Goal: Find specific page/section: Find specific page/section

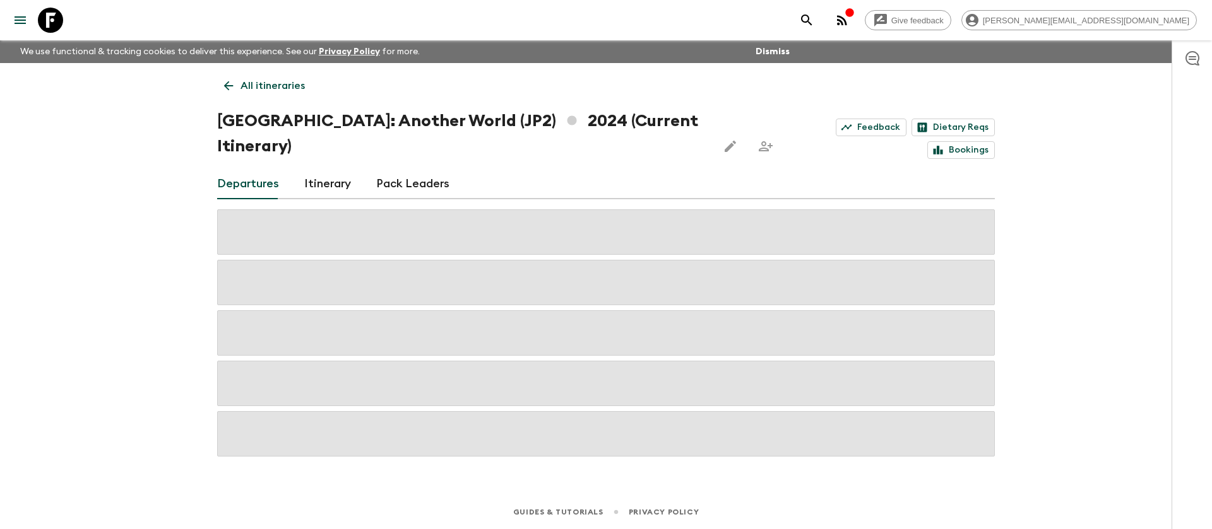
click at [53, 26] on icon at bounding box center [50, 20] width 25 height 25
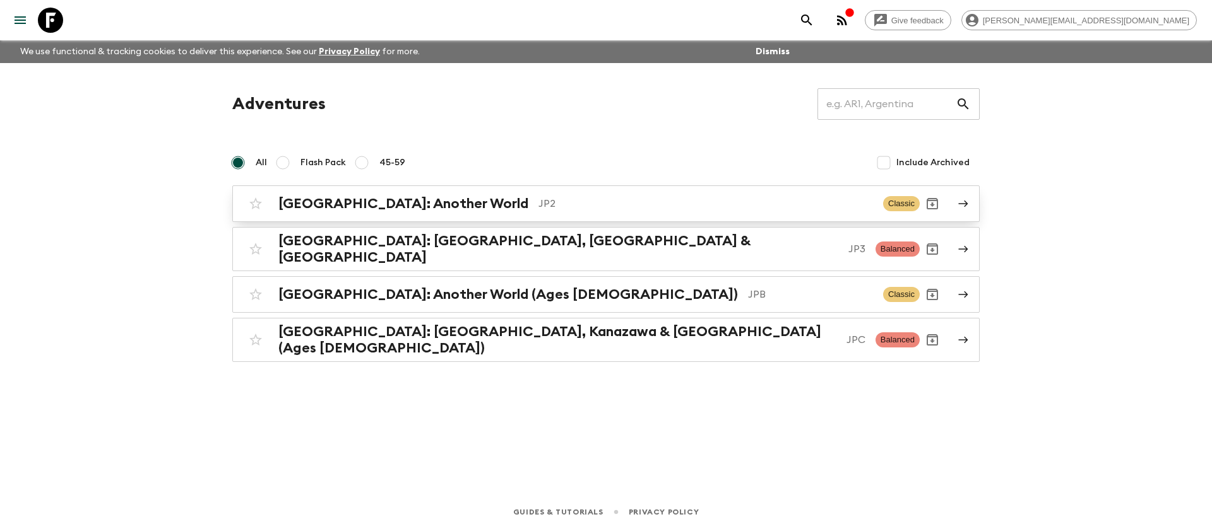
click at [704, 206] on p "JP2" at bounding box center [705, 203] width 334 height 15
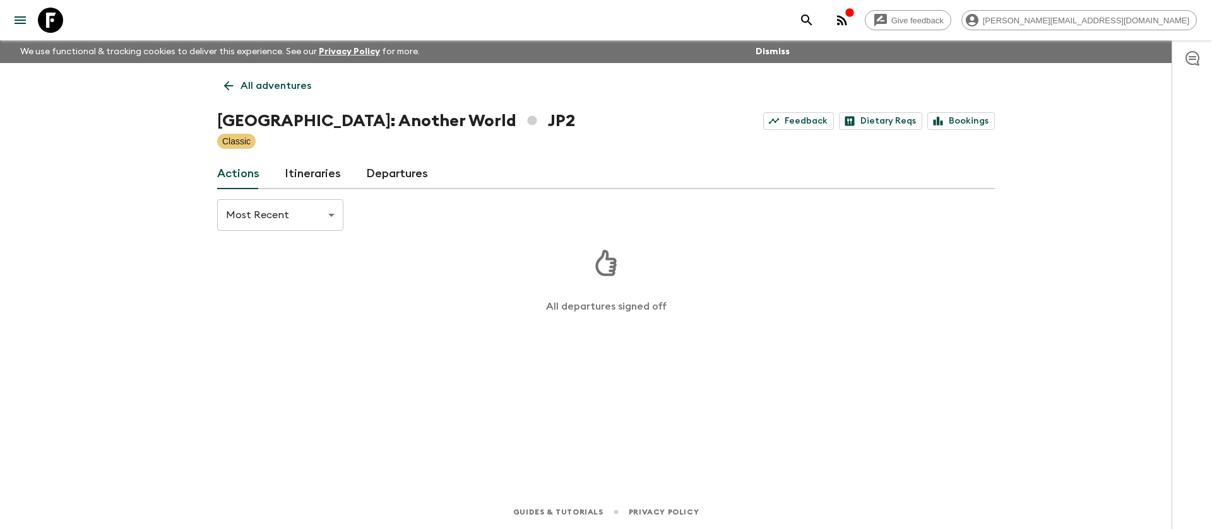
click at [327, 178] on link "Itineraries" at bounding box center [313, 174] width 56 height 30
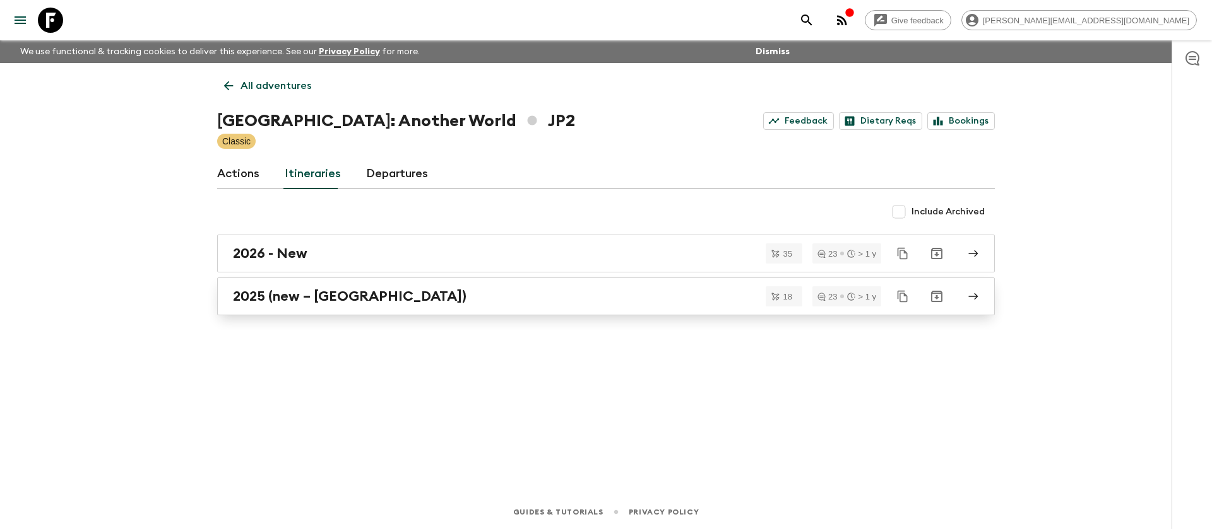
click at [484, 305] on link "2025 (new – [GEOGRAPHIC_DATA])" at bounding box center [605, 297] width 777 height 38
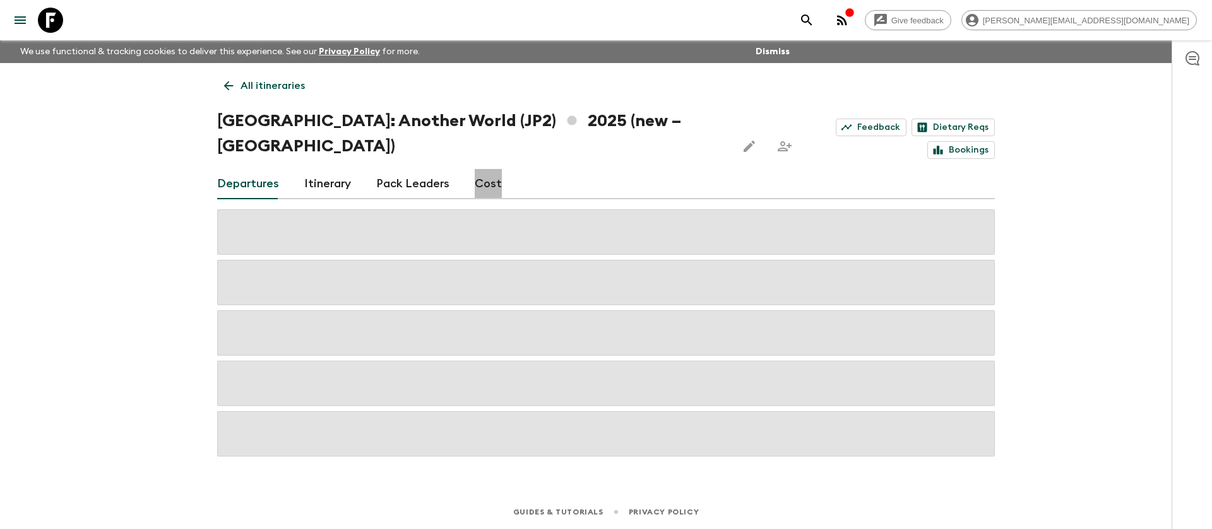
click at [494, 169] on link "Cost" at bounding box center [488, 184] width 27 height 30
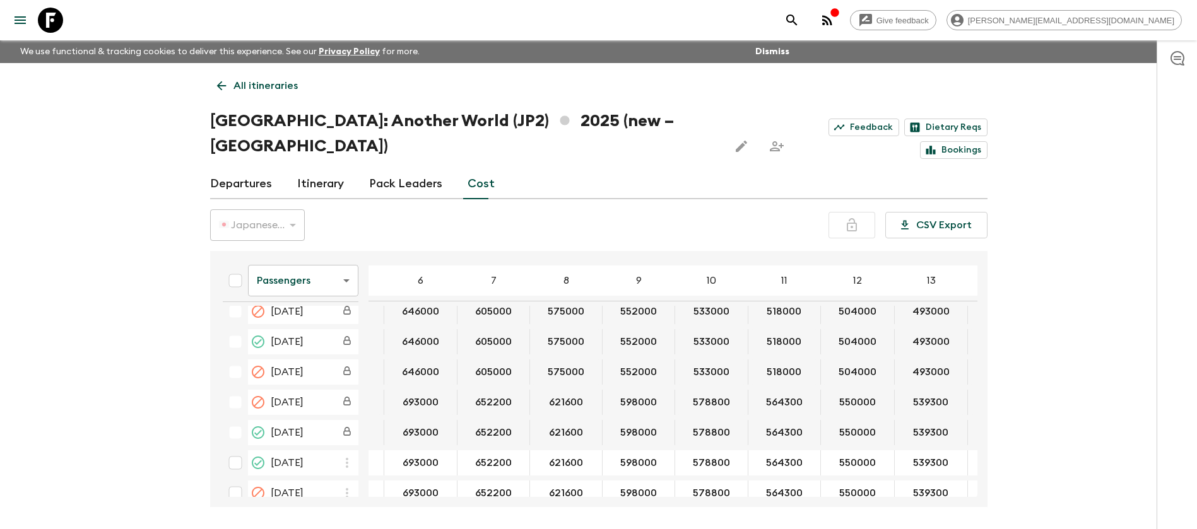
scroll to position [800, 151]
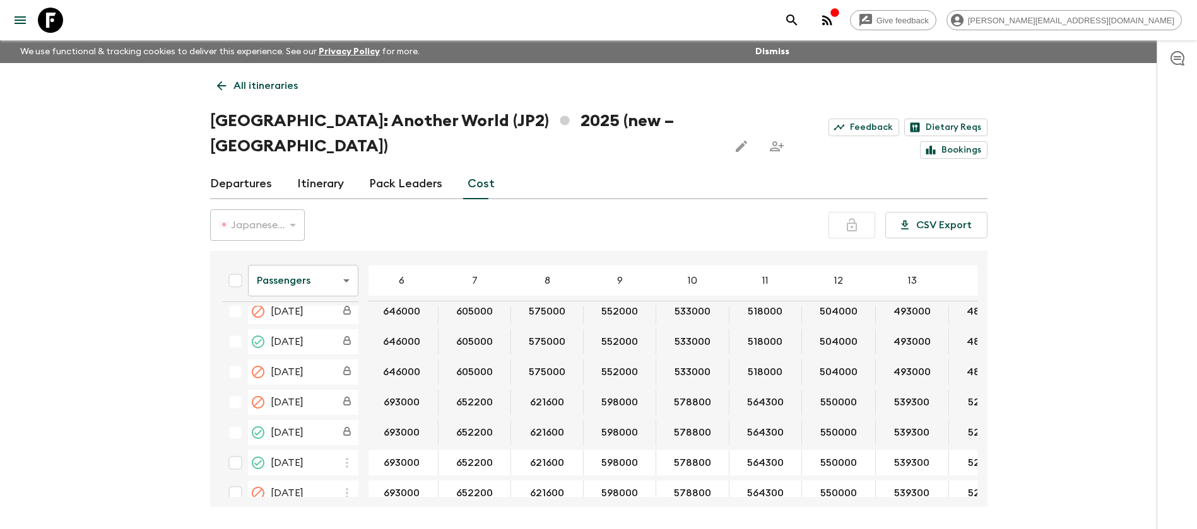
click at [894, 456] on input "539300" at bounding box center [912, 463] width 68 height 15
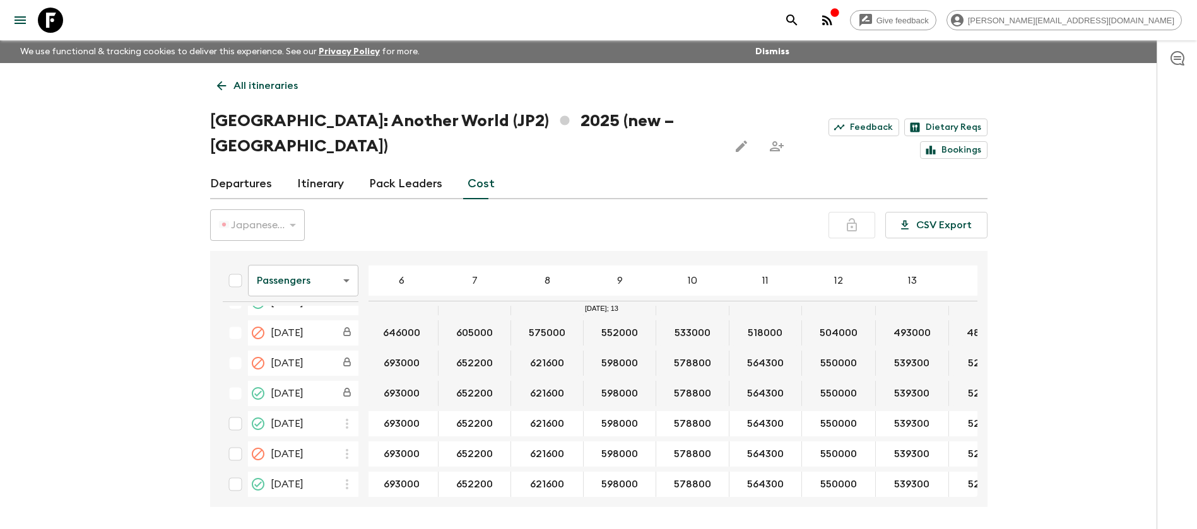
scroll to position [842, 151]
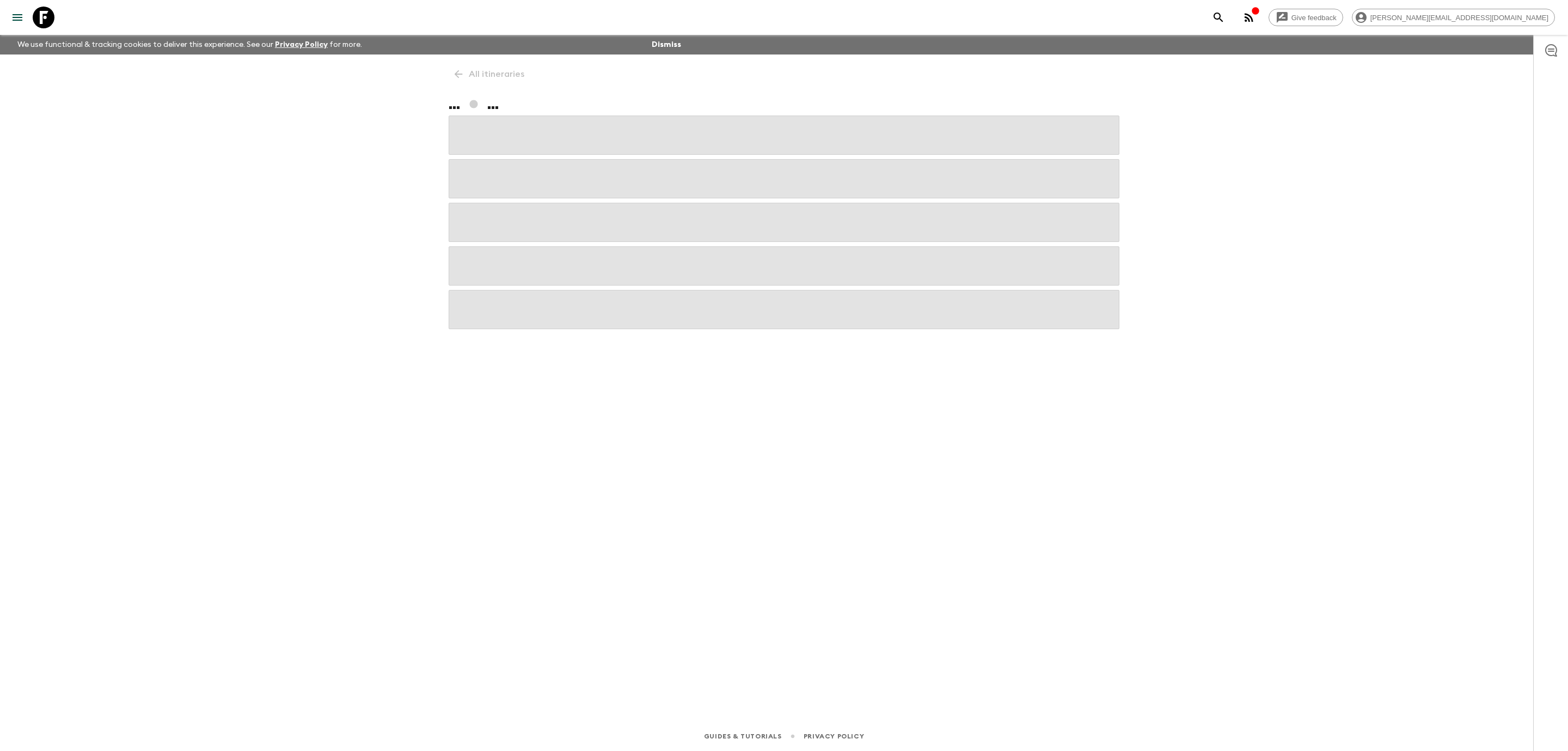
click at [46, 16] on icon at bounding box center [43, 17] width 22 height 22
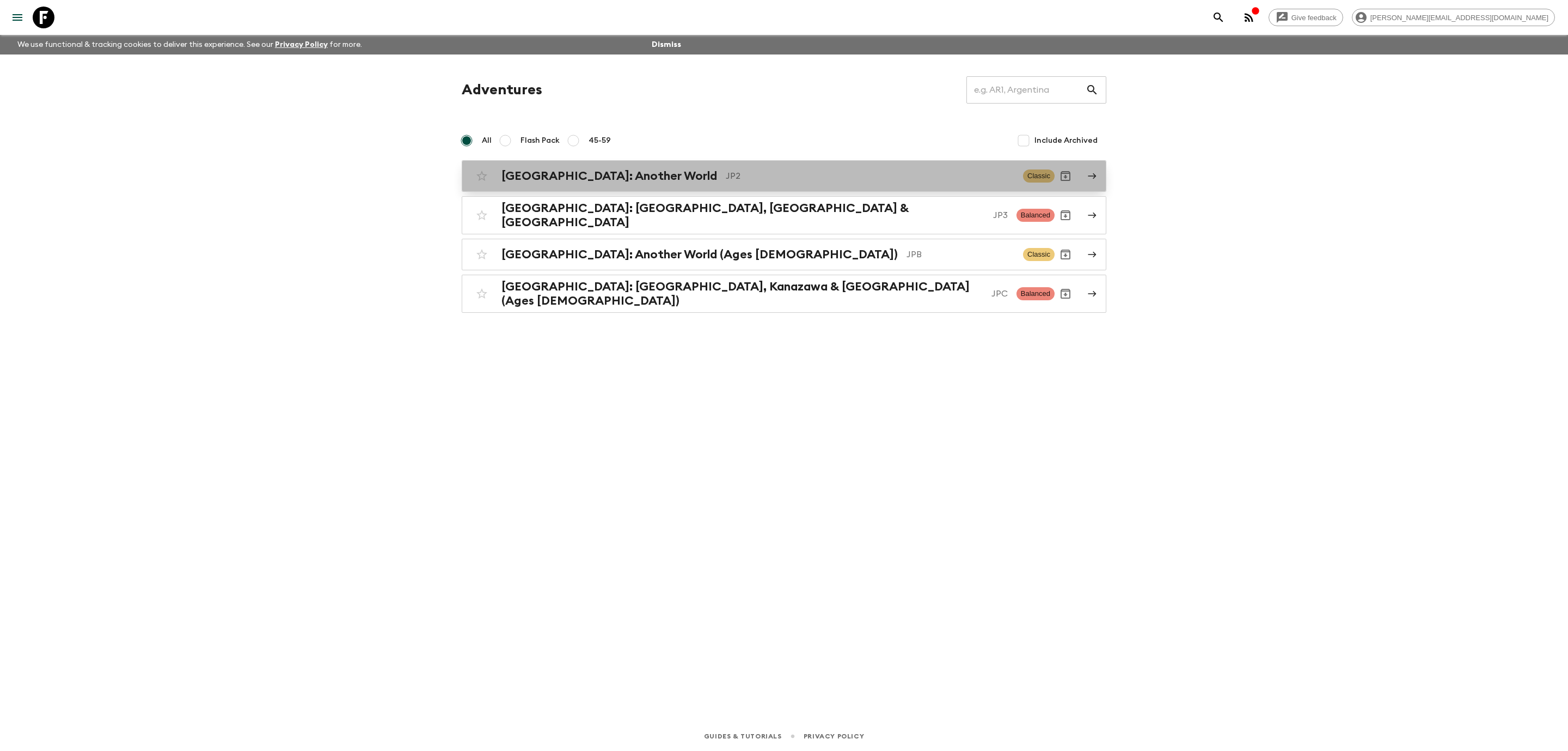
click at [726, 172] on p "JP2" at bounding box center [870, 175] width 288 height 13
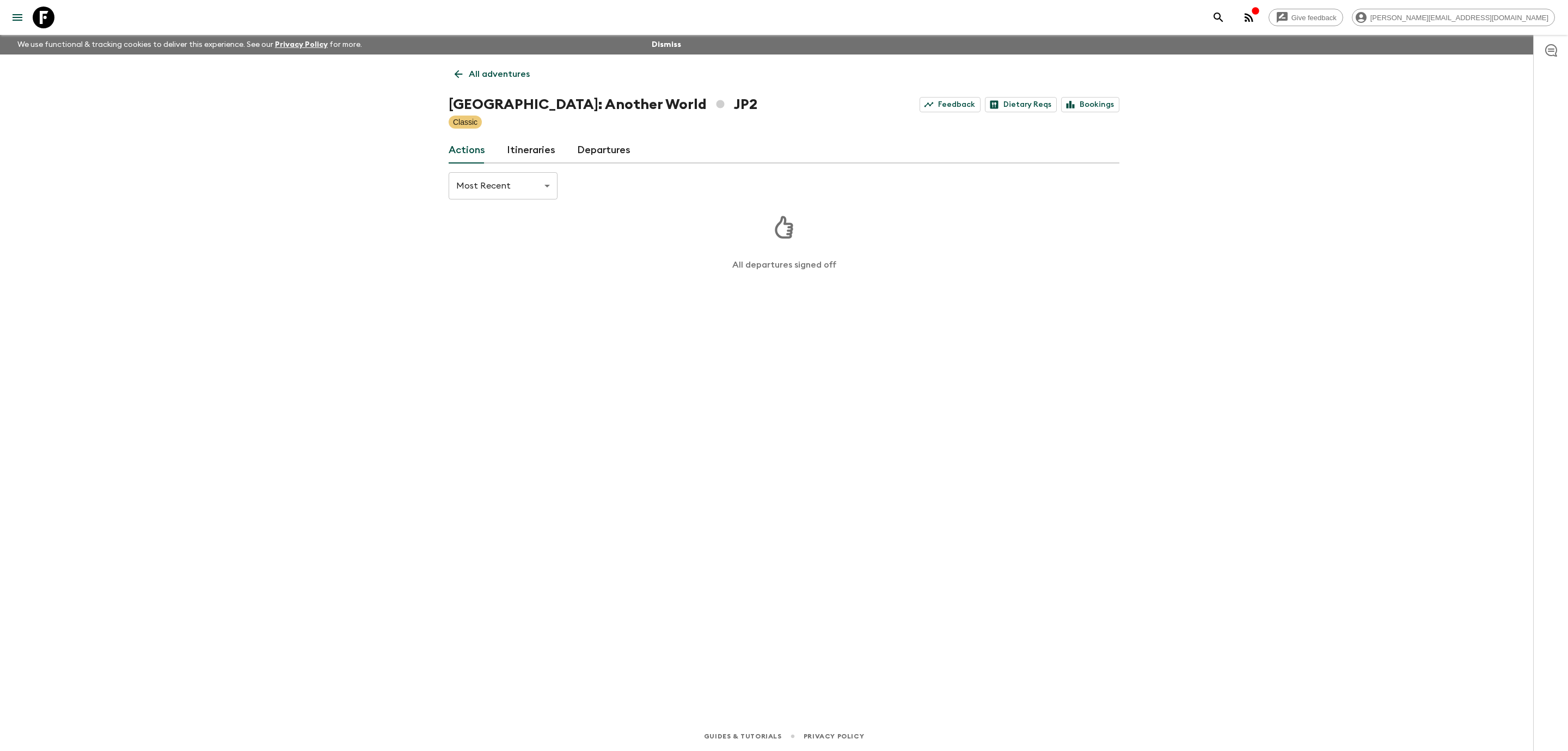
click at [523, 150] on link "Itineraries" at bounding box center [531, 150] width 48 height 26
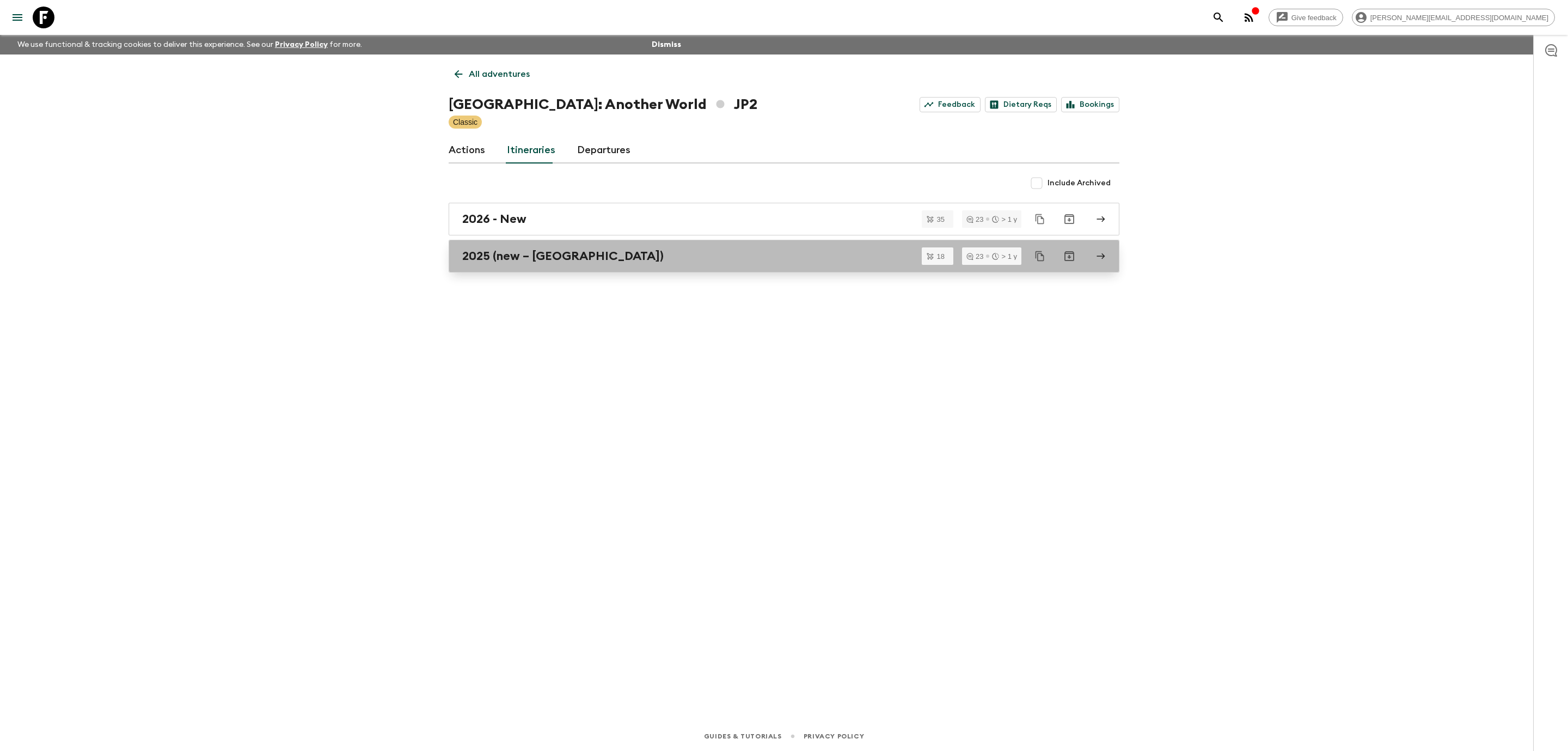
click at [541, 247] on link "2025 (new – [GEOGRAPHIC_DATA])" at bounding box center [784, 256] width 671 height 33
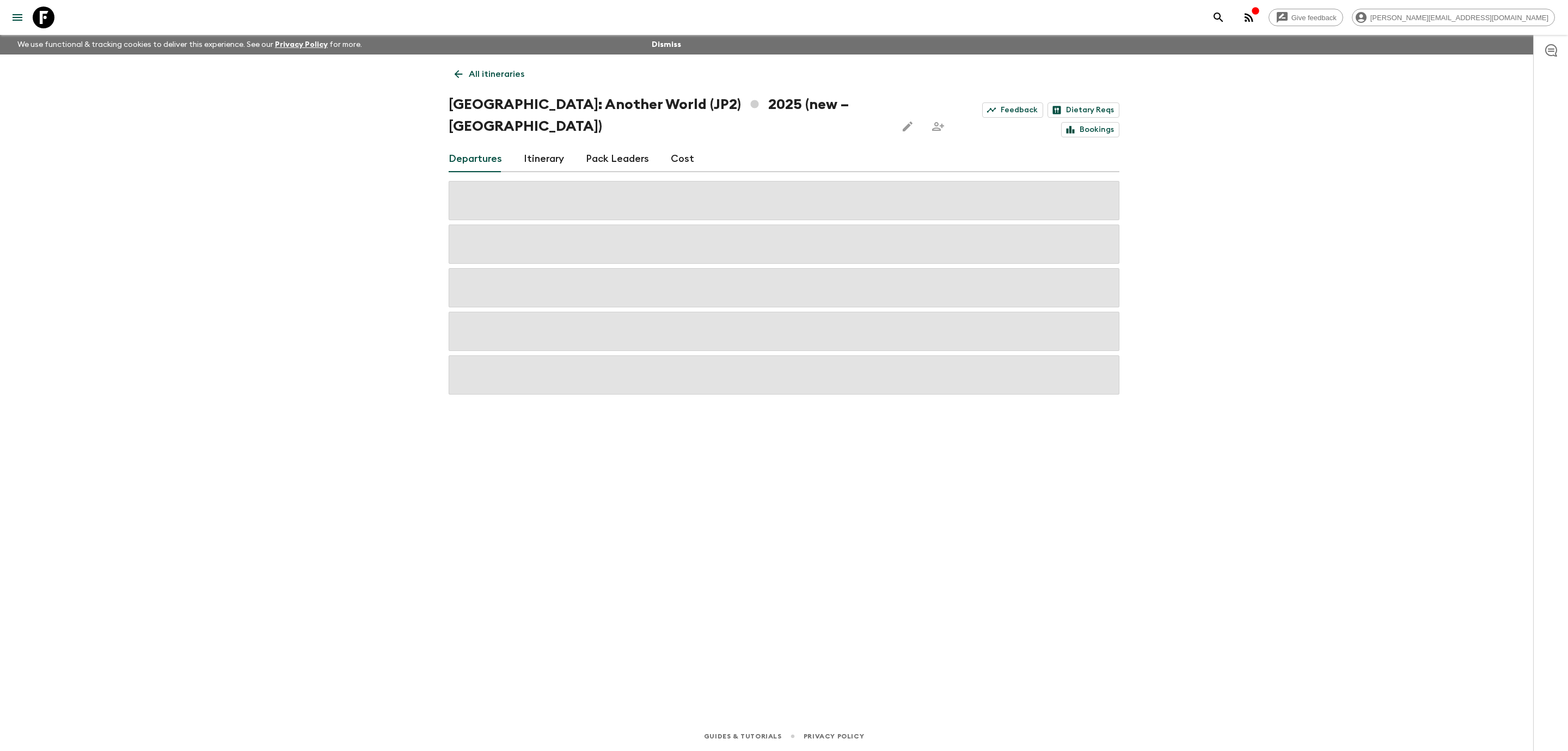
click at [680, 146] on link "Cost" at bounding box center [682, 159] width 23 height 26
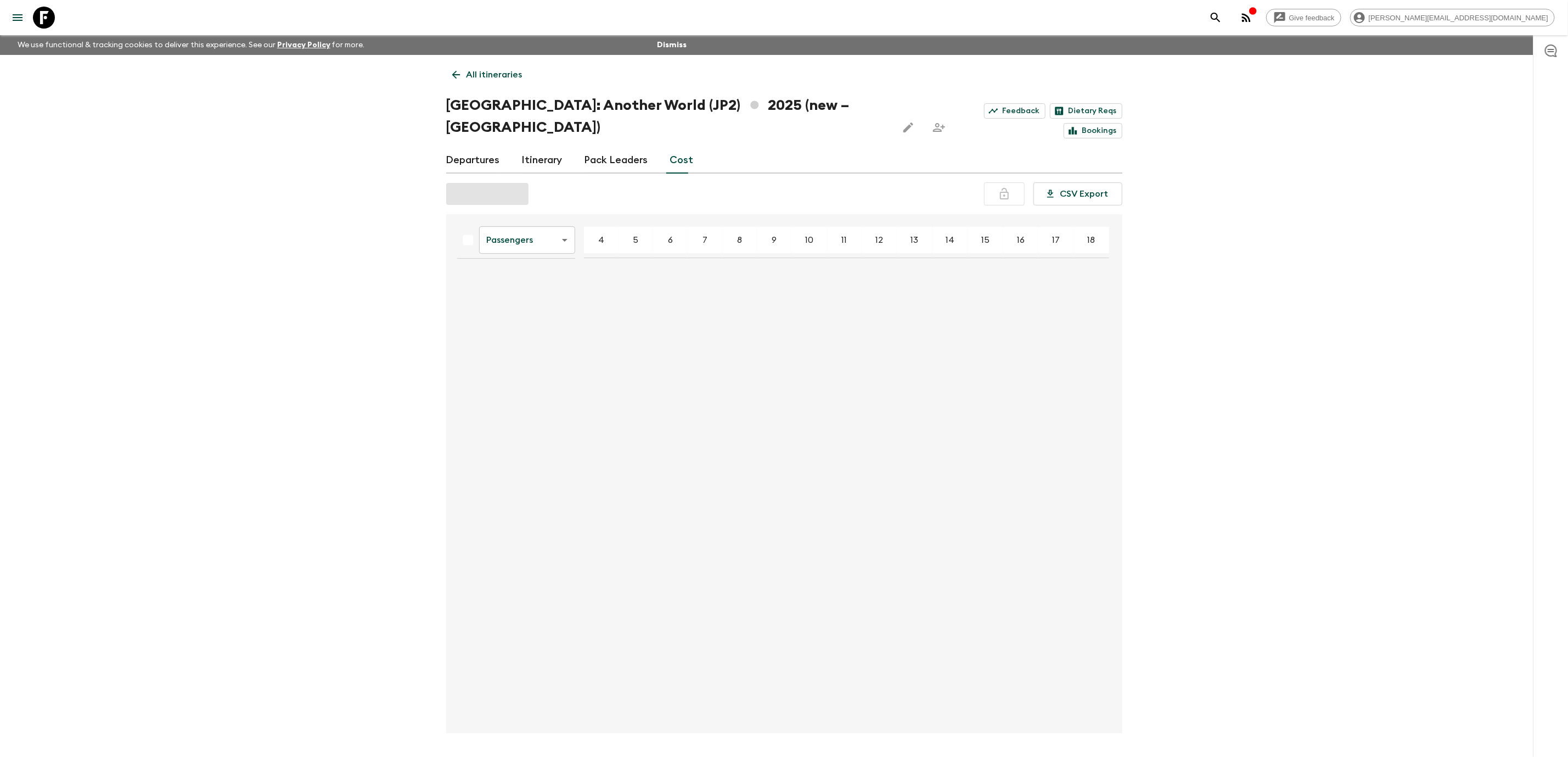
click at [473, 147] on link "Departures" at bounding box center [473, 160] width 54 height 26
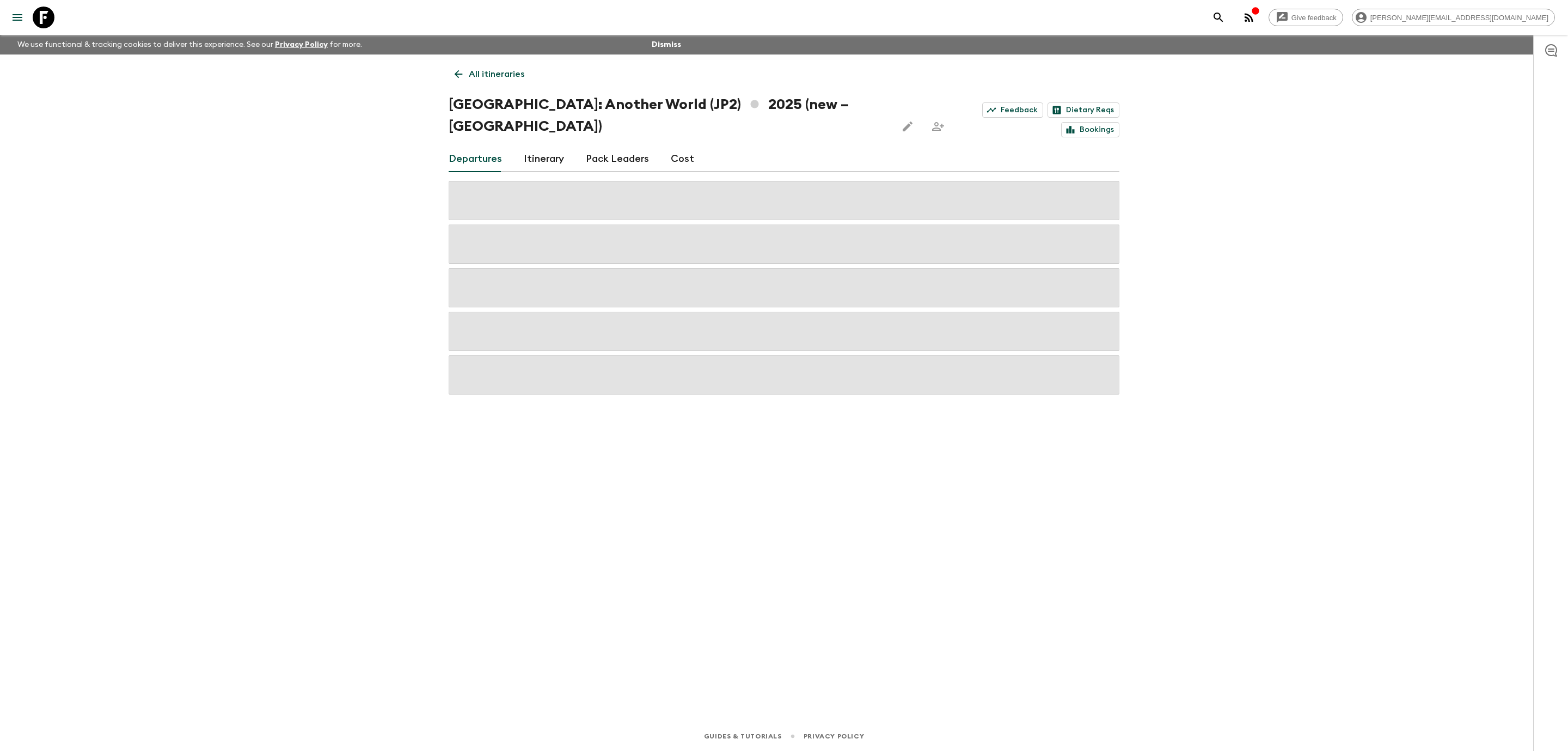
click at [53, 25] on icon at bounding box center [43, 17] width 22 height 22
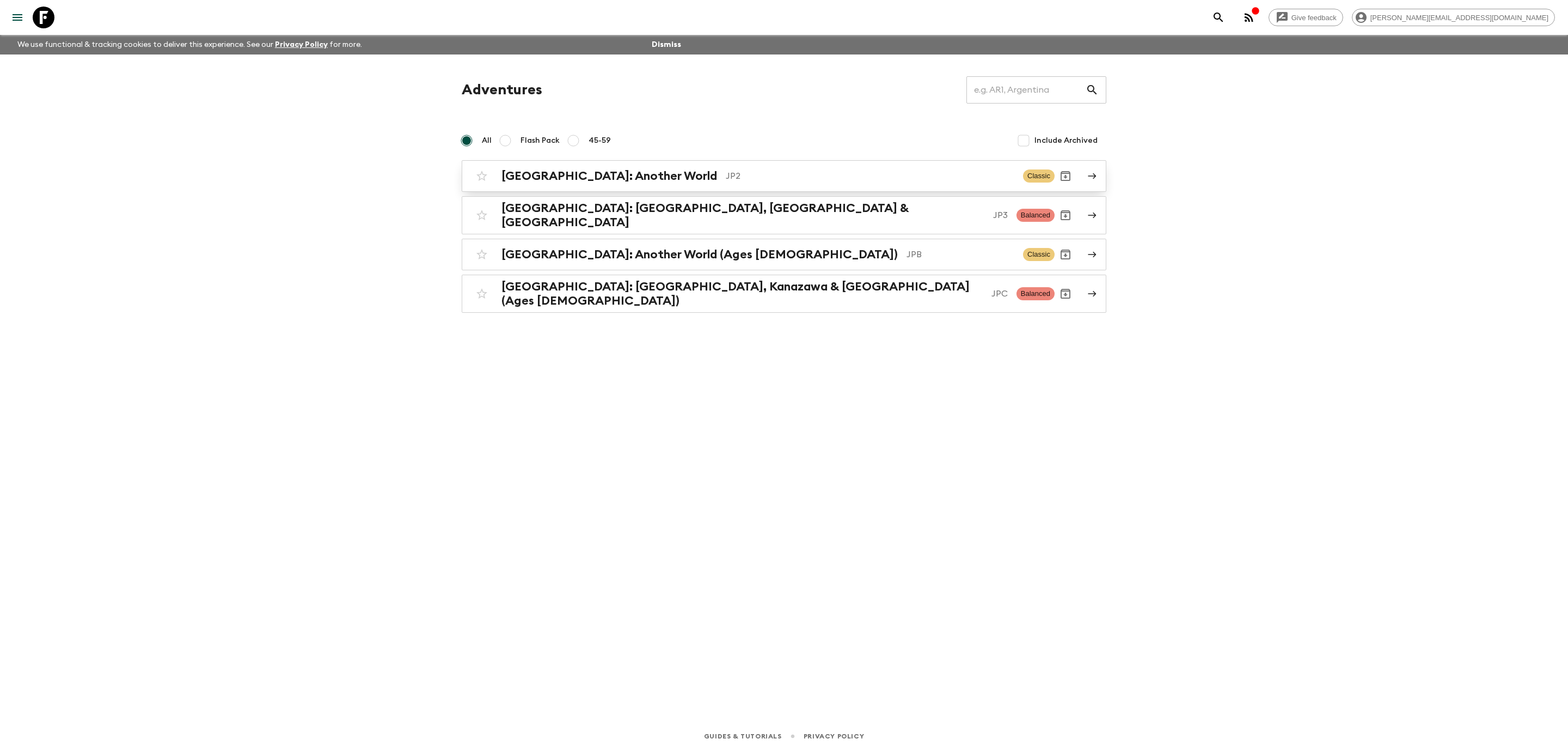
click at [909, 172] on p "JP2" at bounding box center [870, 175] width 288 height 13
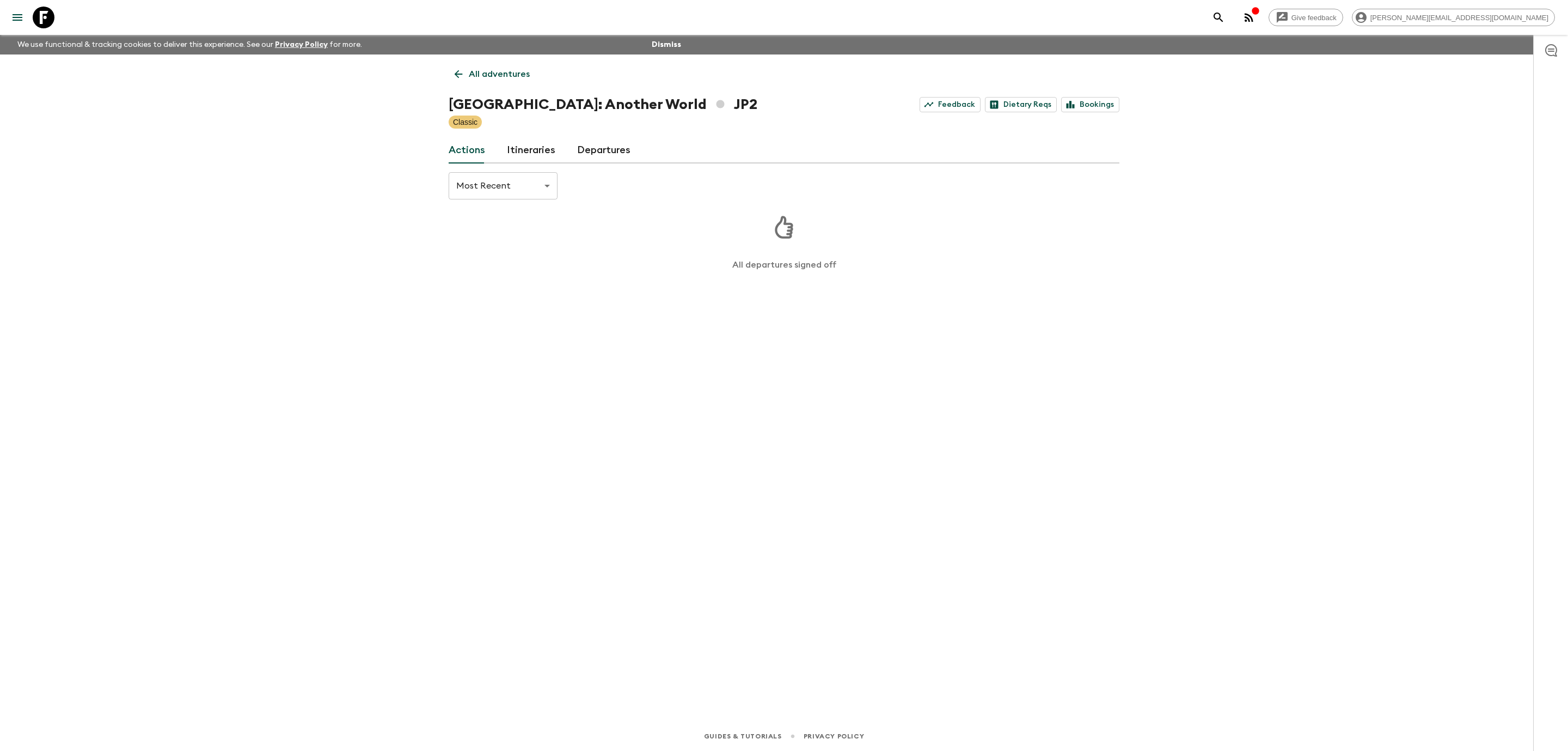
click at [620, 145] on link "Departures" at bounding box center [604, 150] width 54 height 26
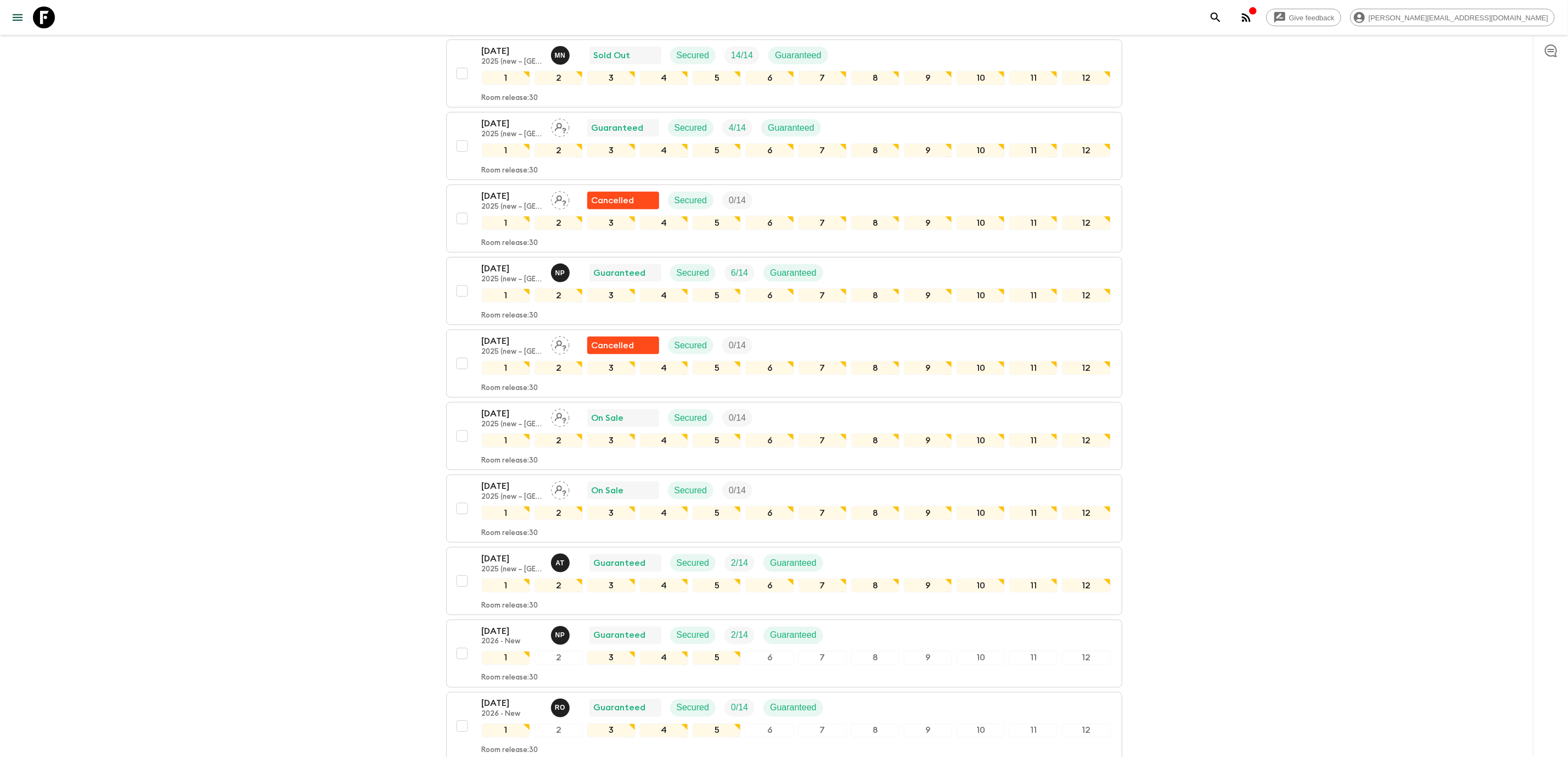
scroll to position [948, 0]
